Goal: Task Accomplishment & Management: Use online tool/utility

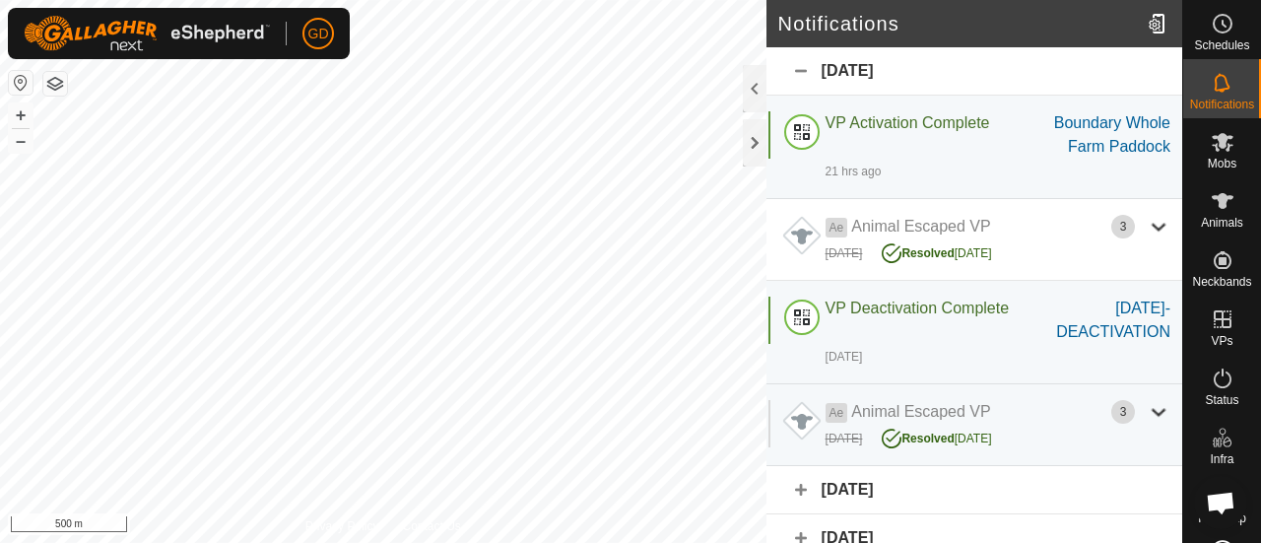
scroll to position [6543, 0]
click at [1213, 198] on icon at bounding box center [1223, 201] width 22 height 16
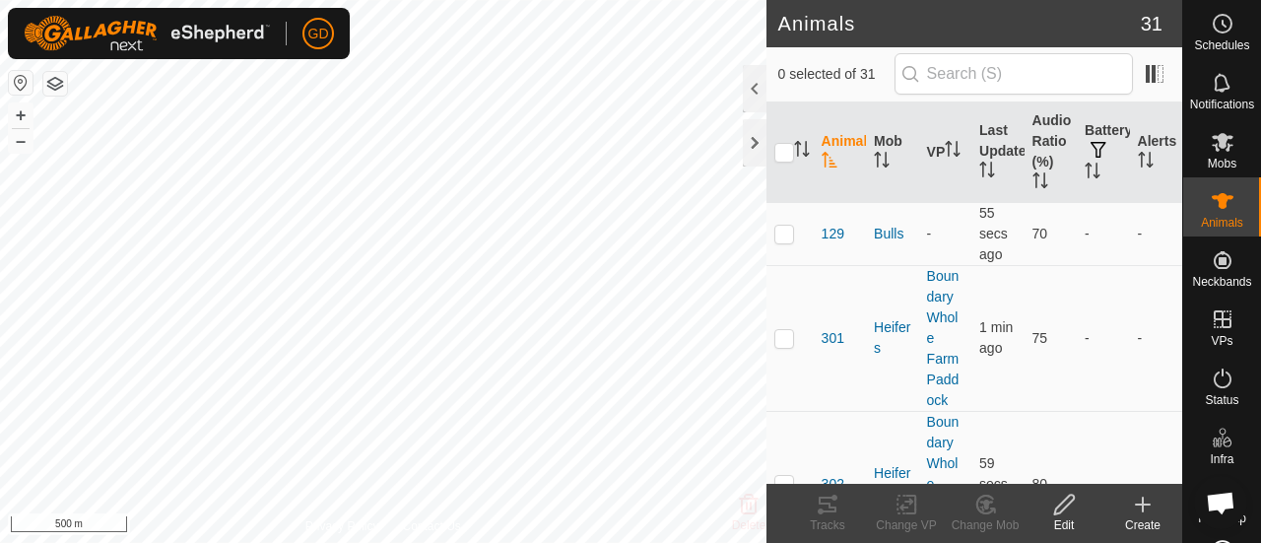
click at [1141, 502] on icon at bounding box center [1143, 505] width 24 height 24
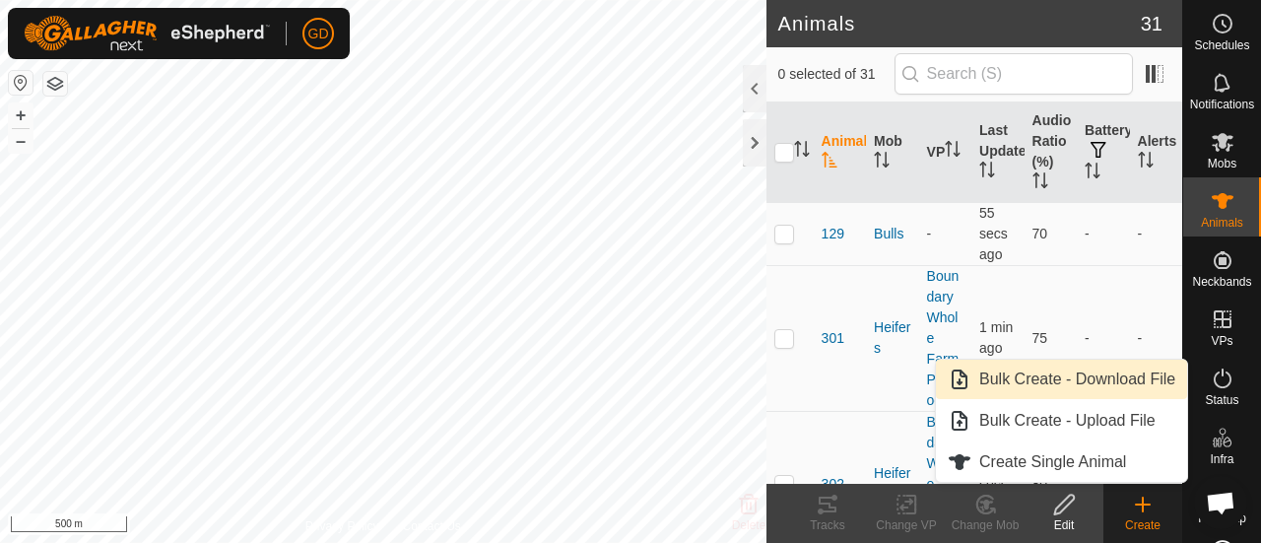
click at [1090, 378] on link "Bulk Create - Download File" at bounding box center [1061, 379] width 251 height 39
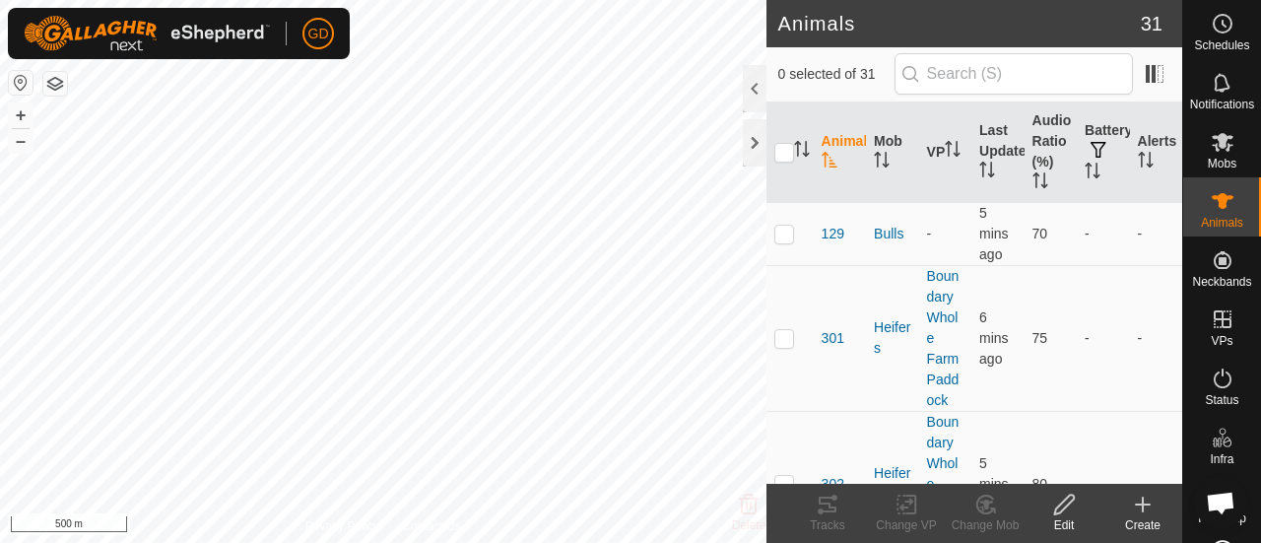
click at [780, 103] on th at bounding box center [790, 152] width 47 height 101
click at [1145, 506] on icon at bounding box center [1143, 505] width 24 height 24
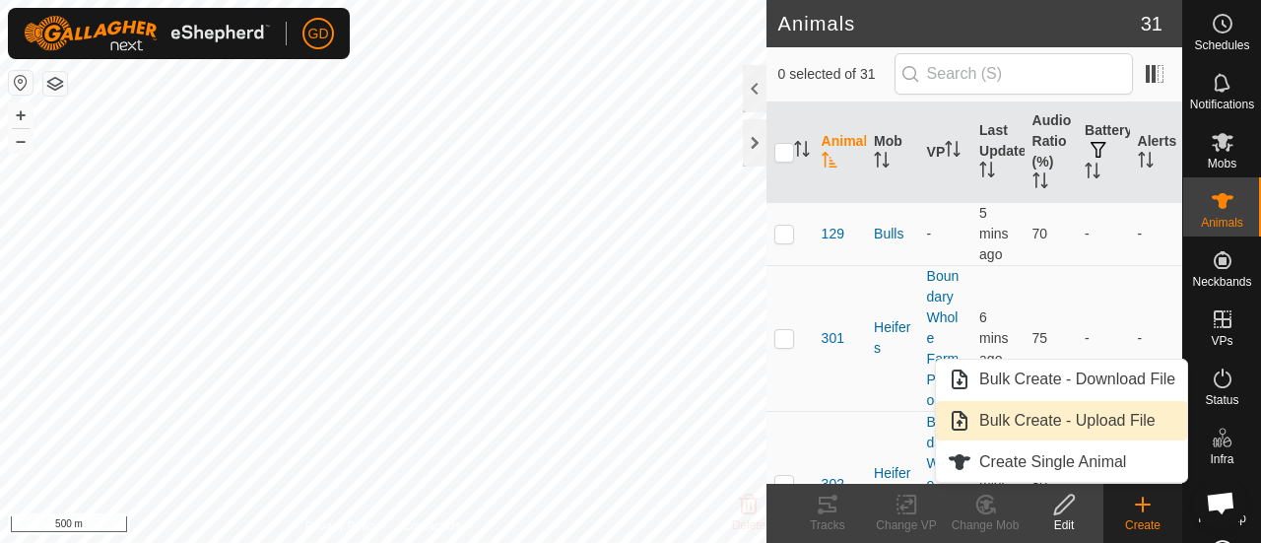
click at [1062, 416] on link "Bulk Create - Upload File" at bounding box center [1061, 420] width 251 height 39
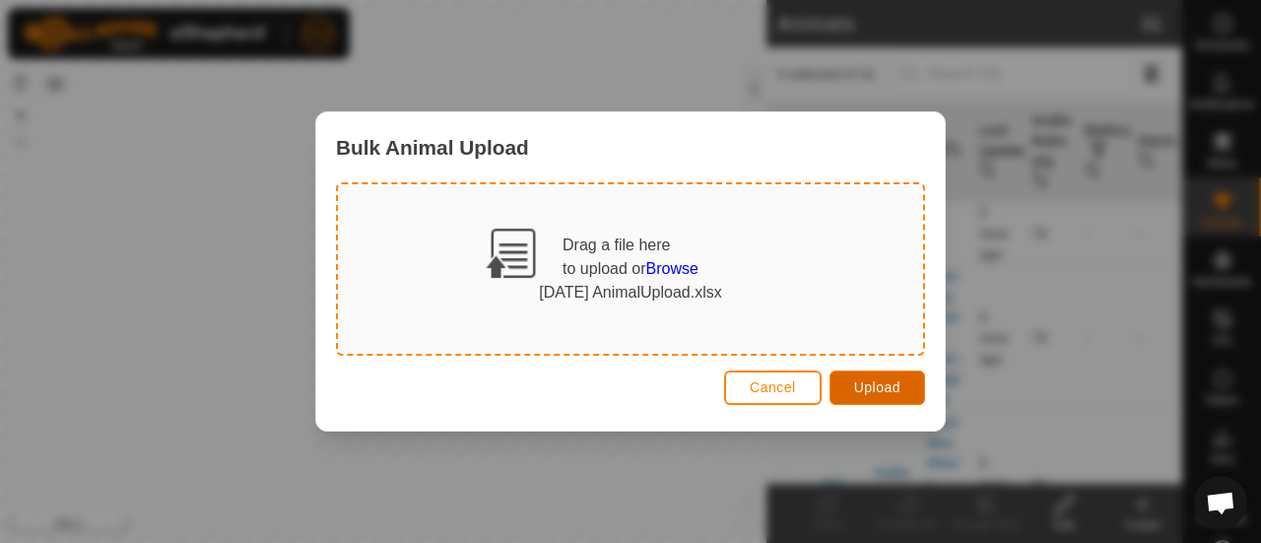
click at [869, 385] on span "Upload" at bounding box center [877, 387] width 46 height 16
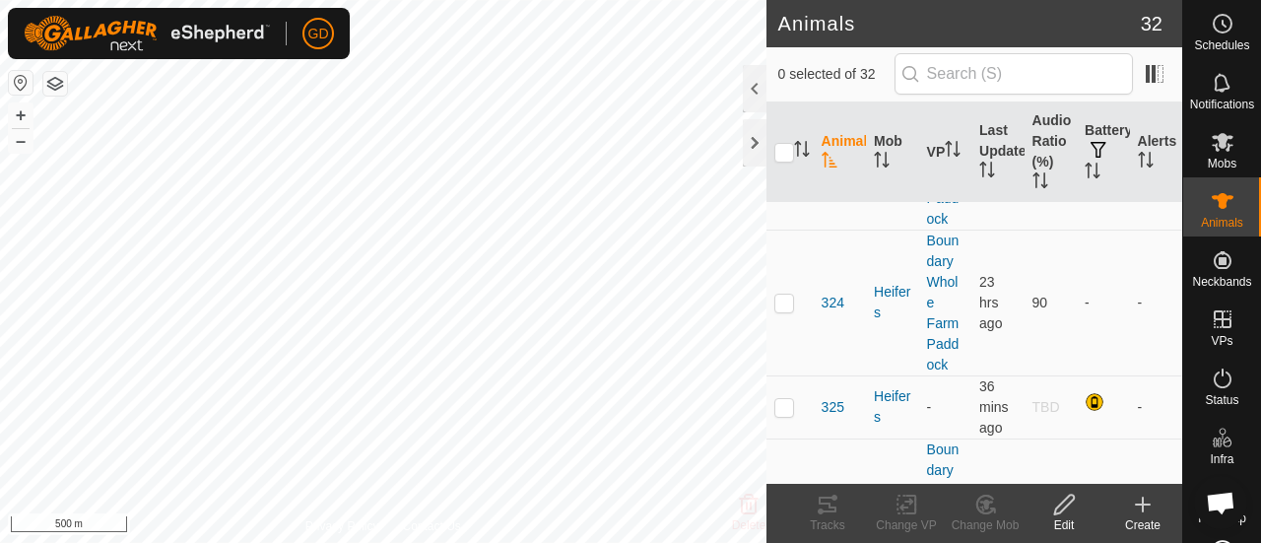
scroll to position [3253, 0]
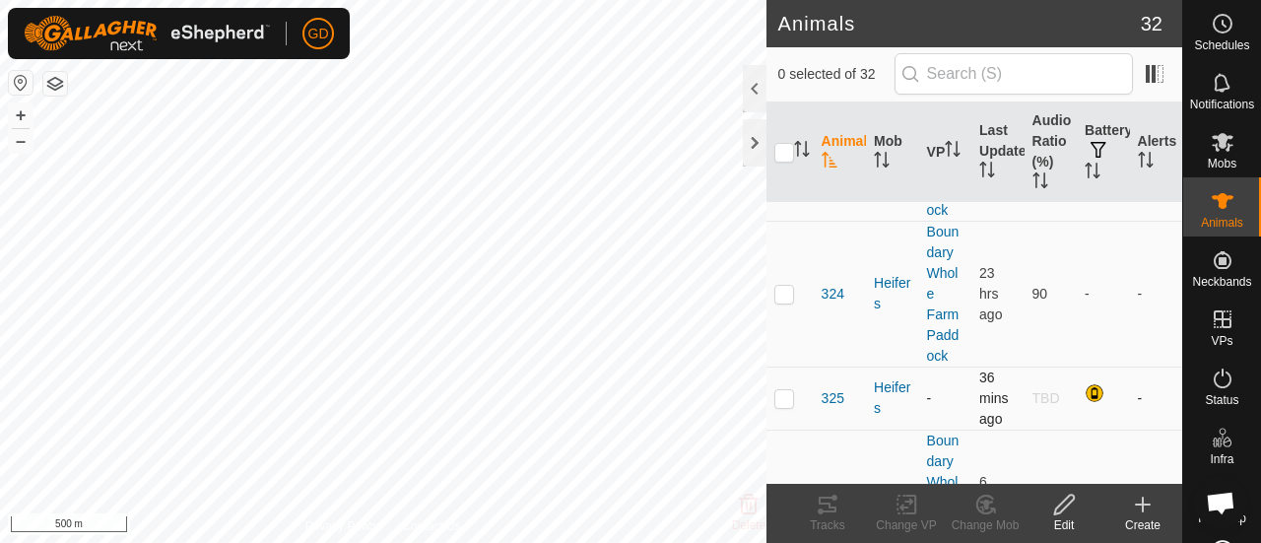
click at [785, 390] on p-checkbox at bounding box center [785, 398] width 20 height 16
checkbox input "true"
click at [906, 507] on icon at bounding box center [907, 505] width 14 height 13
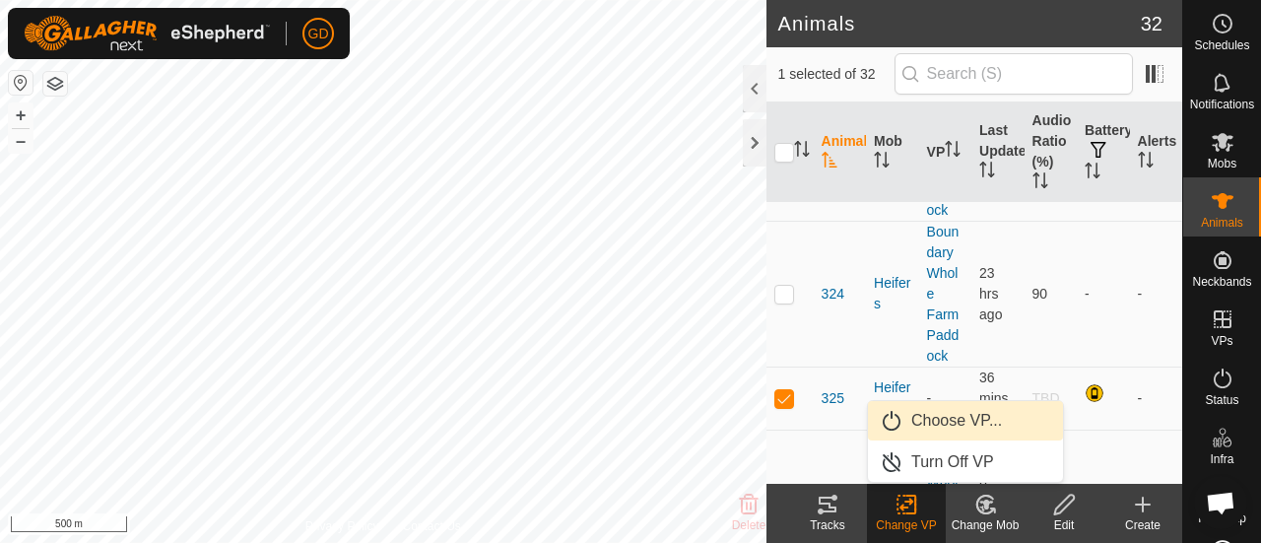
click at [954, 421] on link "Choose VP..." at bounding box center [965, 420] width 195 height 39
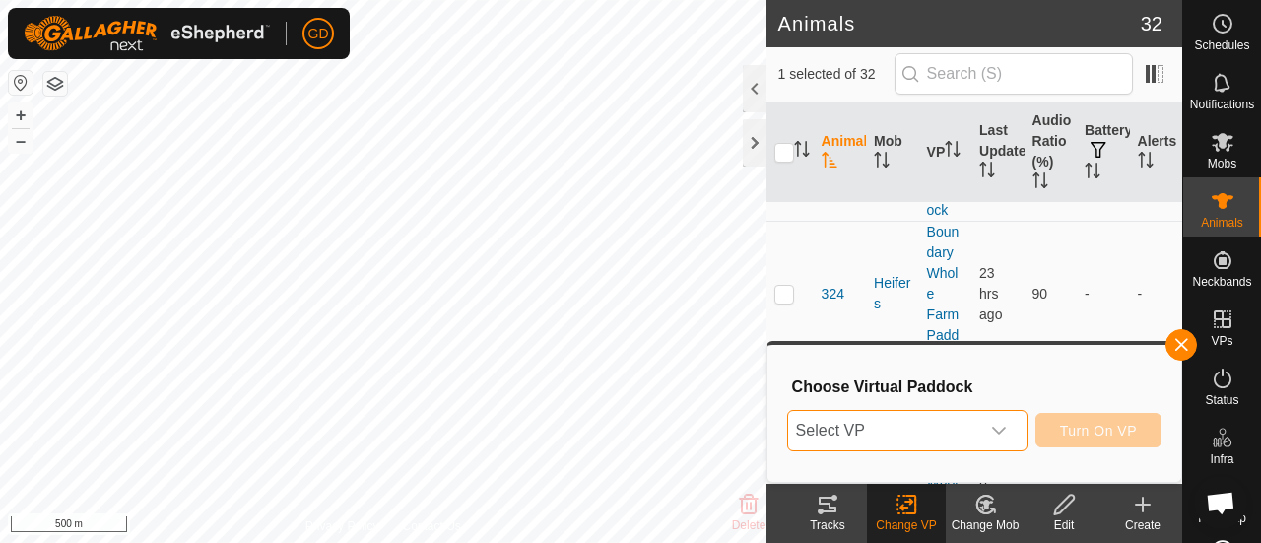
click at [954, 421] on span "Select VP" at bounding box center [883, 430] width 191 height 39
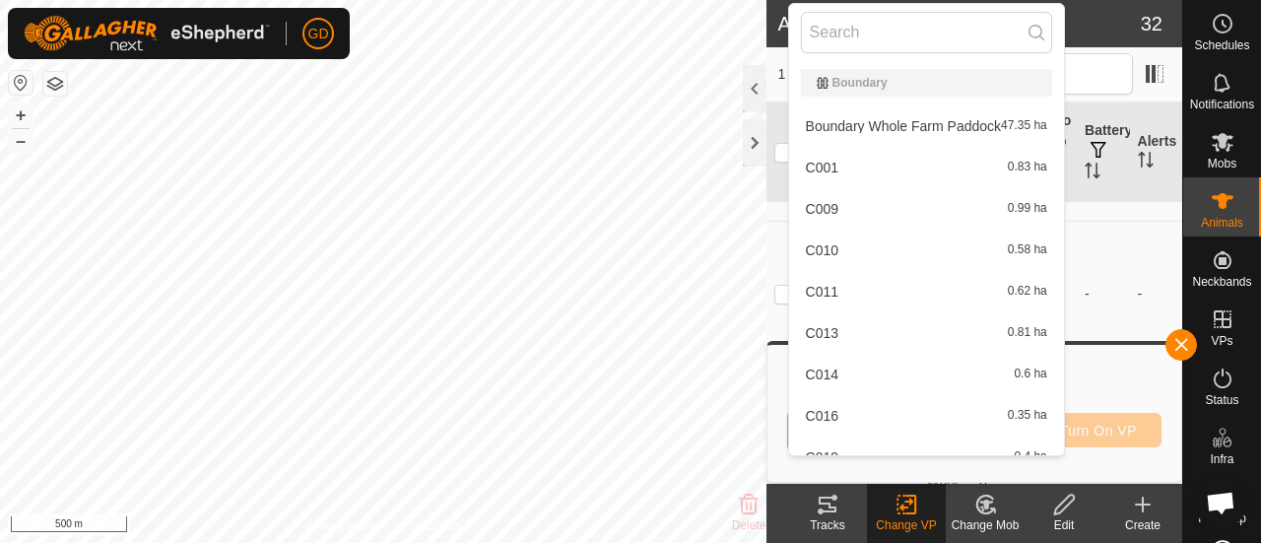
click at [913, 123] on li "Boundary Whole Farm Paddock 47.35 ha" at bounding box center [926, 125] width 275 height 39
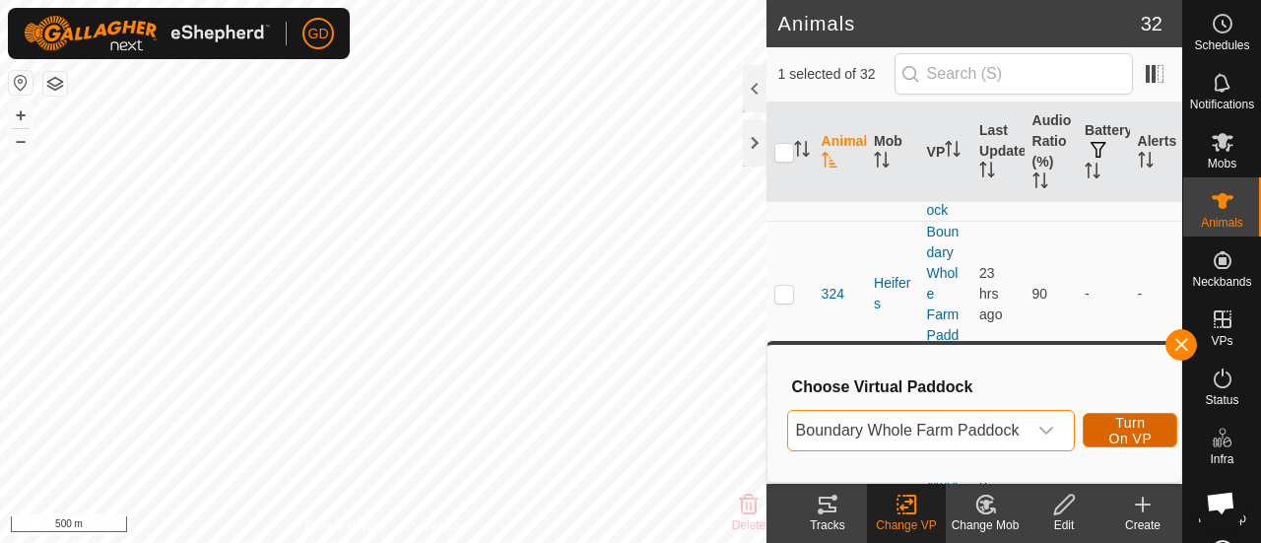
click at [1116, 427] on span "Turn On VP" at bounding box center [1130, 431] width 45 height 32
